Goal: Navigation & Orientation: Find specific page/section

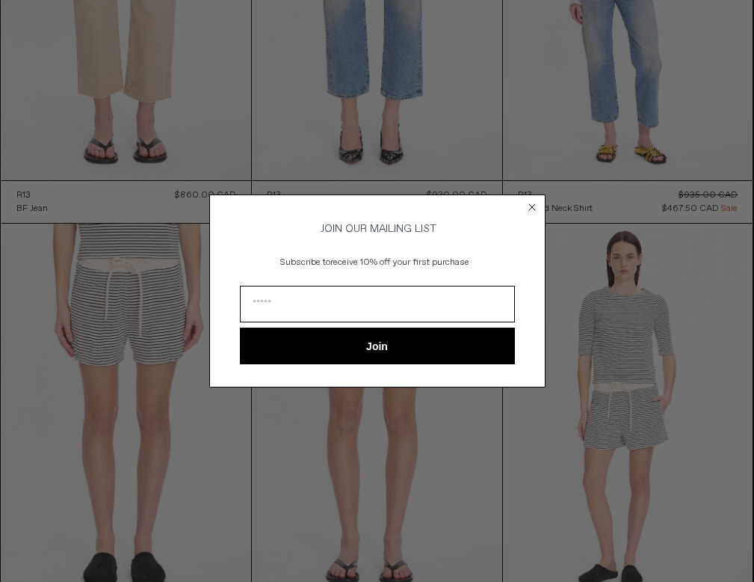
scroll to position [1542, 0]
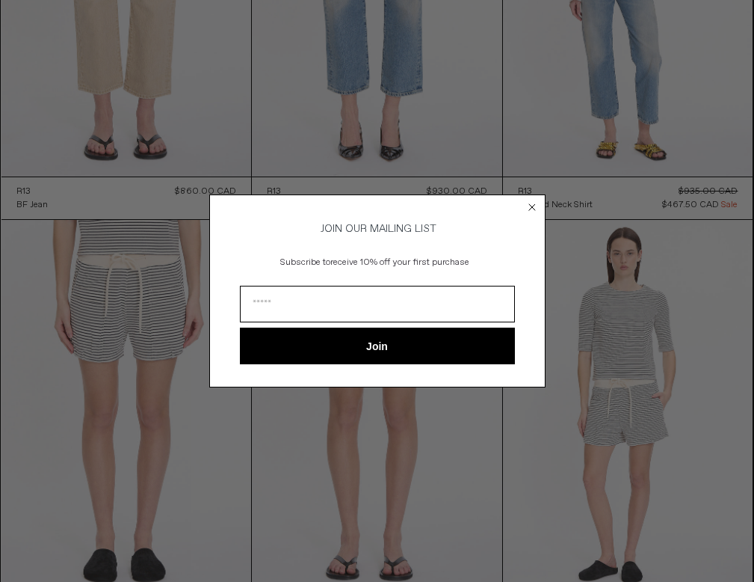
click at [530, 200] on circle "Close dialog" at bounding box center [532, 207] width 14 height 14
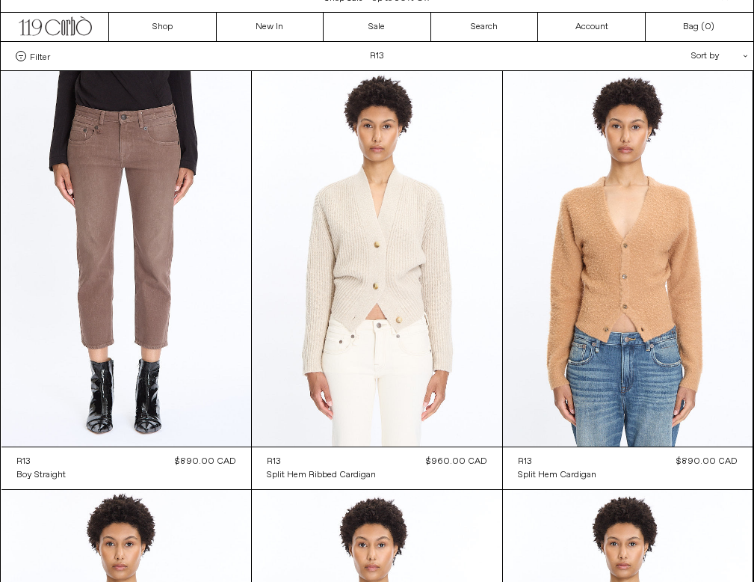
scroll to position [0, 0]
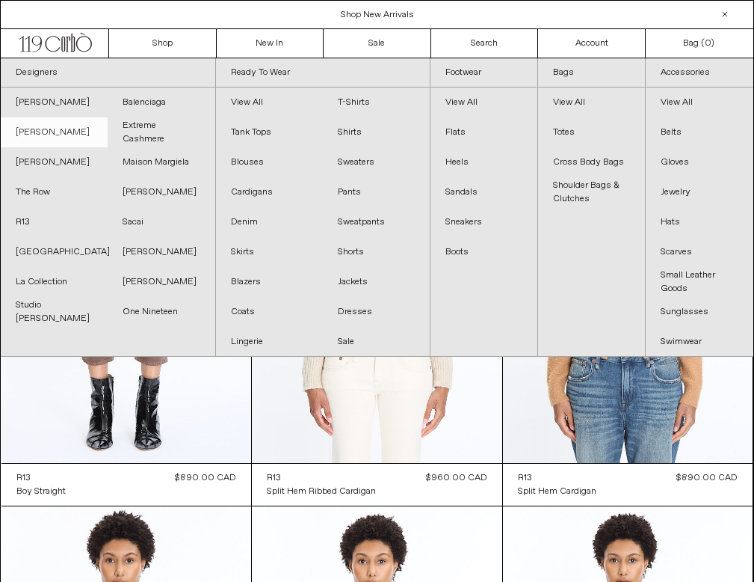
click at [52, 136] on link "[PERSON_NAME]" at bounding box center [54, 132] width 107 height 30
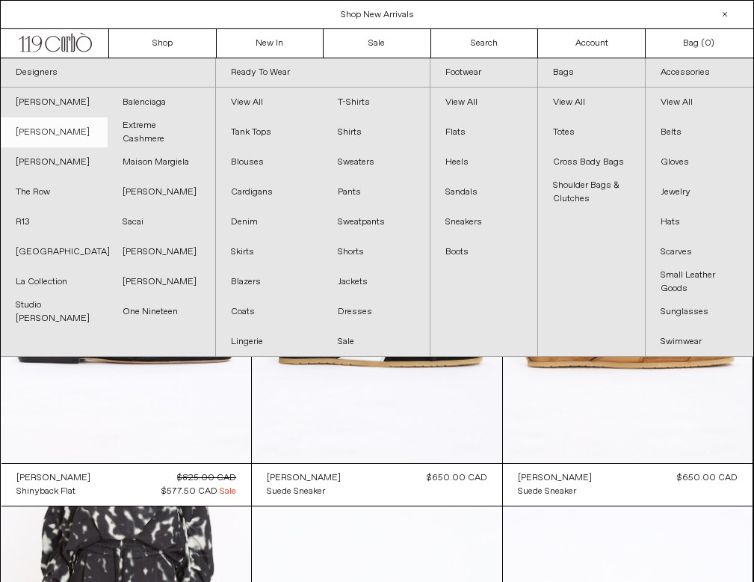
click at [49, 129] on link "[PERSON_NAME]" at bounding box center [54, 132] width 107 height 30
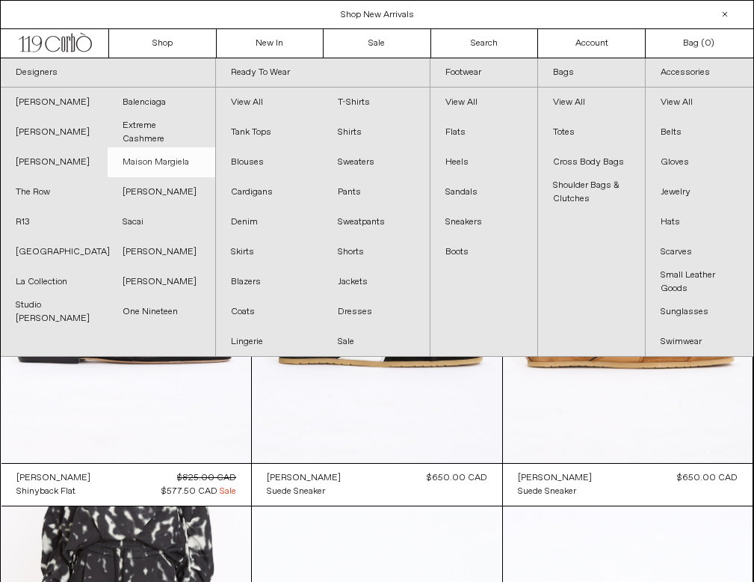
click at [160, 160] on link "Maison Margiela" at bounding box center [161, 162] width 107 height 30
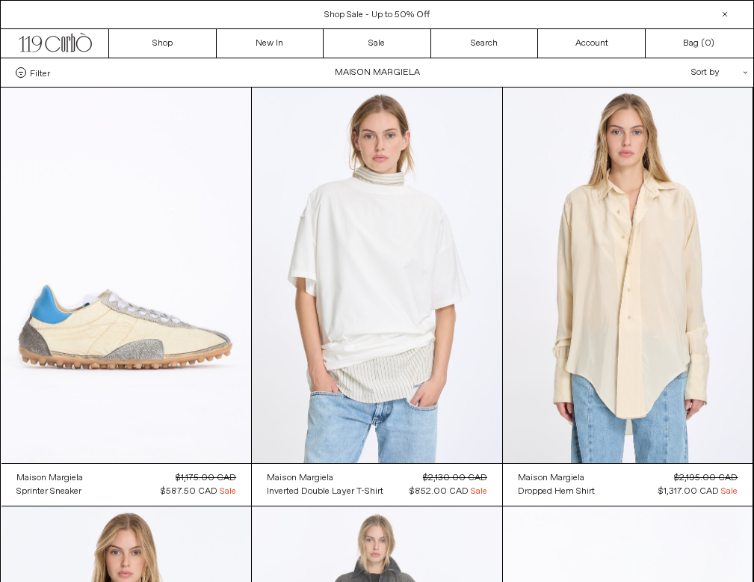
scroll to position [6, 0]
